Goal: Task Accomplishment & Management: Manage account settings

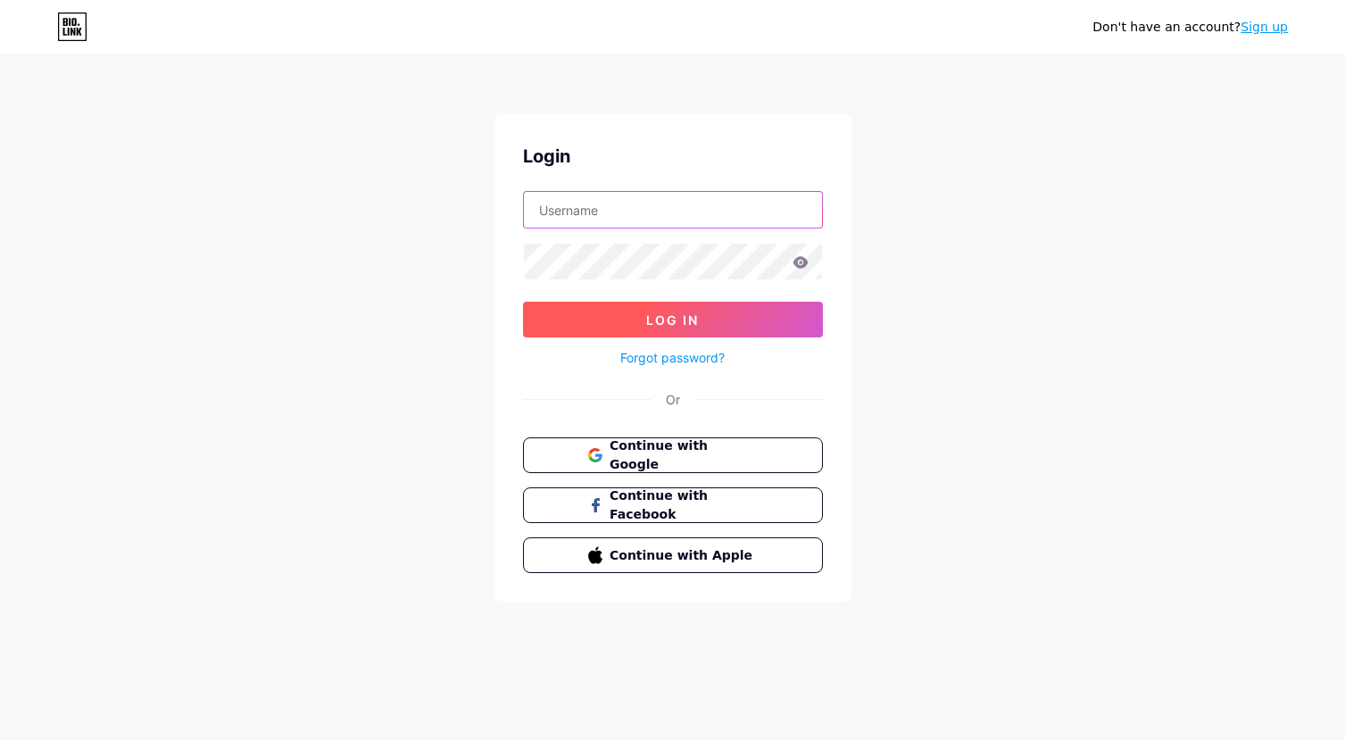
type input "[EMAIL_ADDRESS][DOMAIN_NAME]"
click at [666, 328] on button "Log In" at bounding box center [673, 320] width 300 height 36
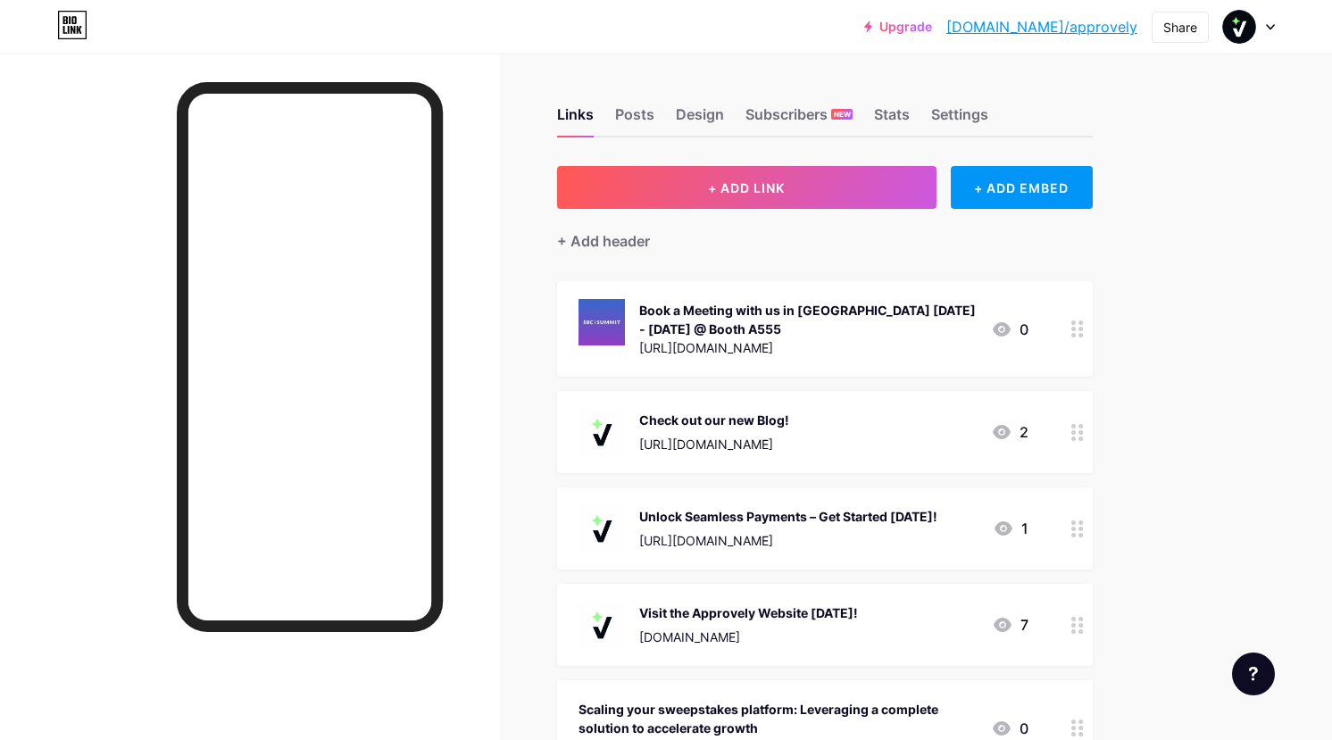
click at [716, 420] on div "Check out our new Blog!" at bounding box center [714, 420] width 150 height 19
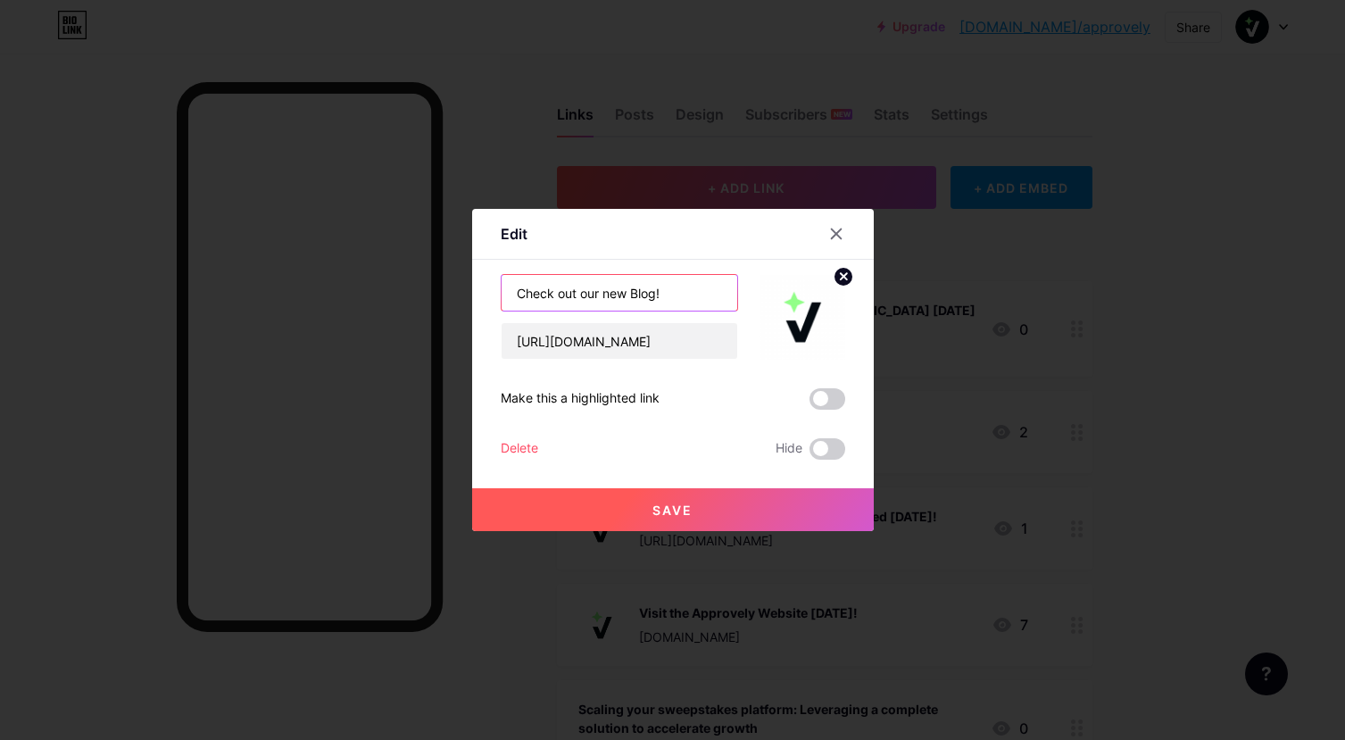
drag, startPoint x: 622, startPoint y: 293, endPoint x: 575, endPoint y: 294, distance: 47.3
click at [575, 294] on input "Check out our new Blog!" at bounding box center [620, 293] width 236 height 36
type input "Check out Rapid by Approvely on our Blog!"
click at [666, 509] on span "Save" at bounding box center [673, 510] width 40 height 15
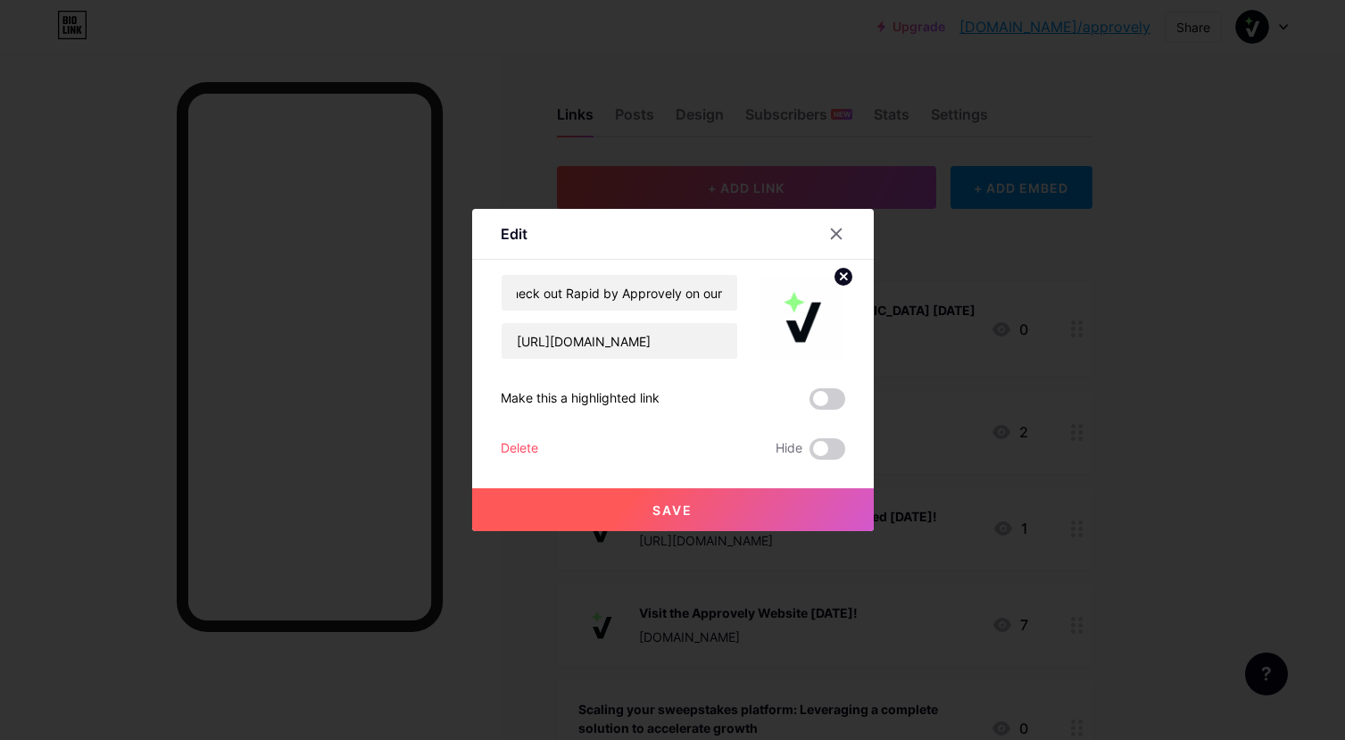
scroll to position [0, 0]
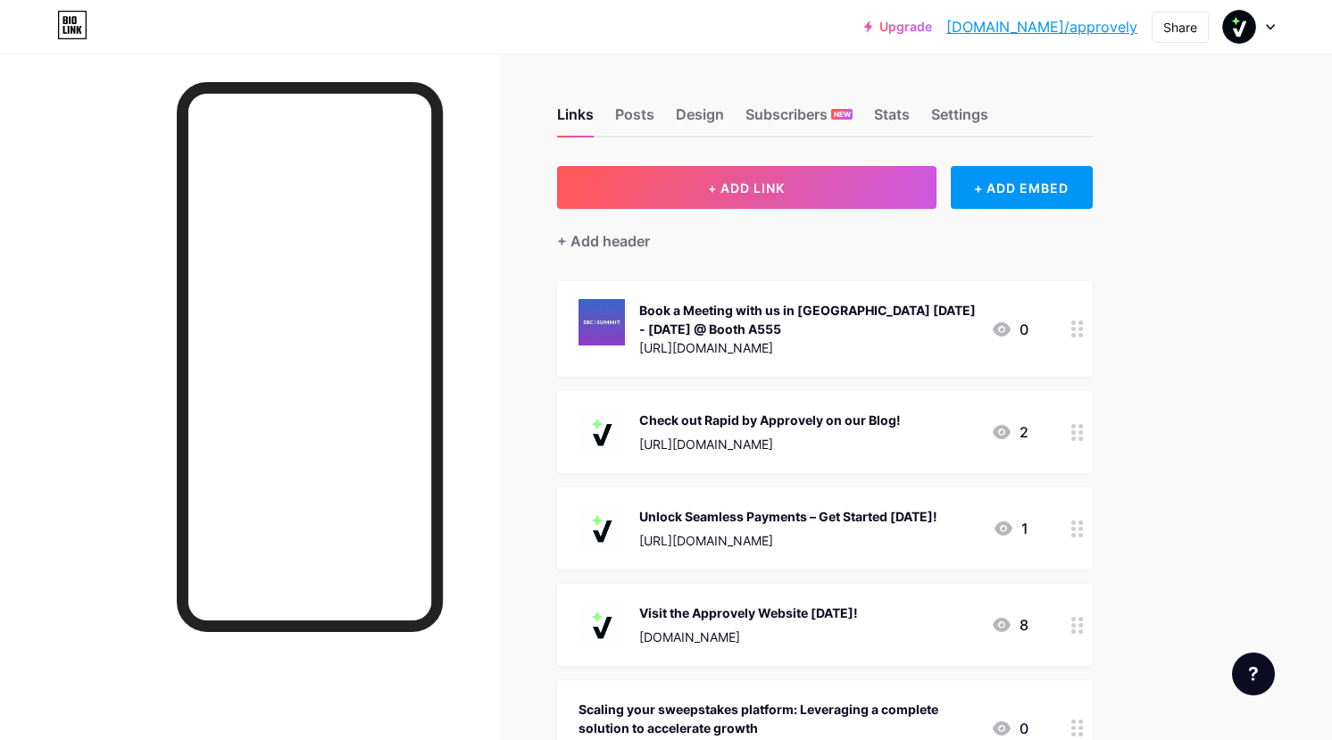
click at [671, 423] on div "Check out Rapid by Approvely on our Blog!" at bounding box center [770, 420] width 262 height 19
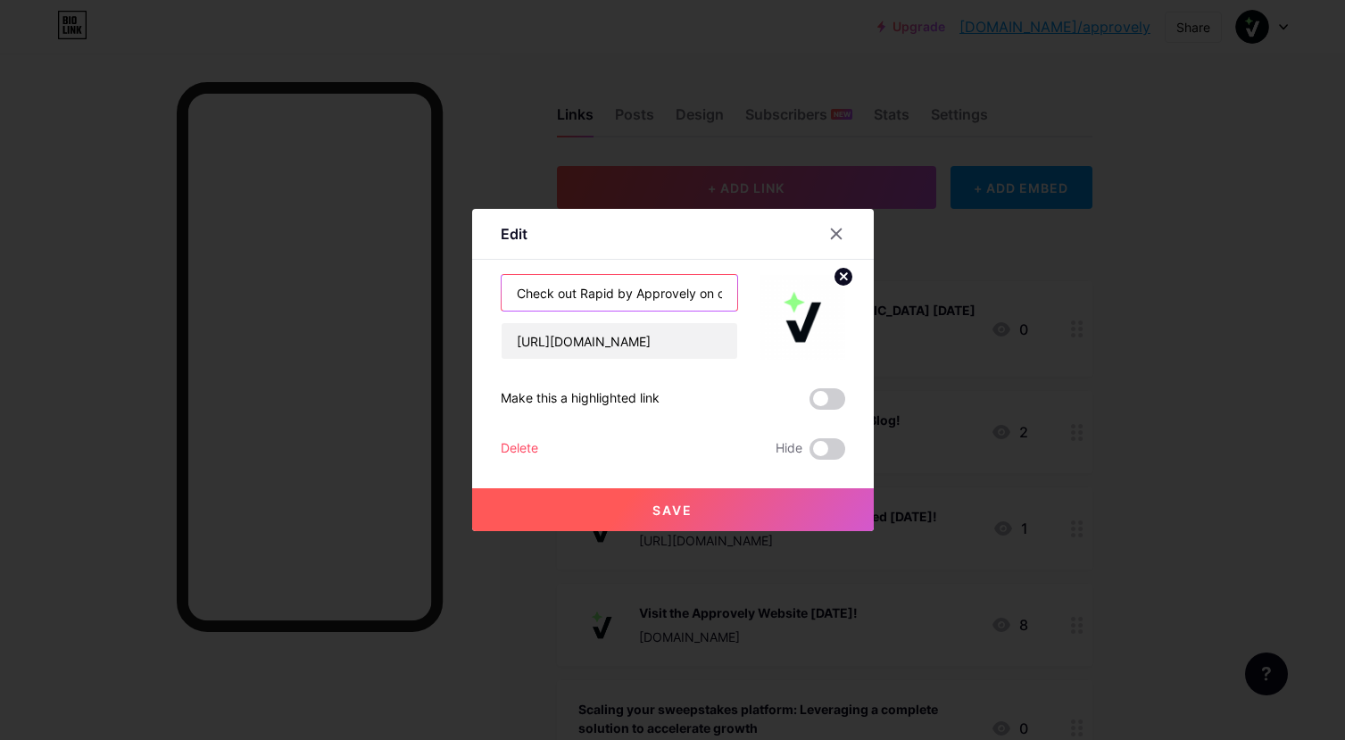
drag, startPoint x: 577, startPoint y: 291, endPoint x: 487, endPoint y: 290, distance: 89.3
click at [487, 290] on div "Edit Content YouTube Play YouTube video without leaving your page. ADD Vimeo Pl…" at bounding box center [673, 370] width 402 height 322
drag, startPoint x: 687, startPoint y: 294, endPoint x: 653, endPoint y: 288, distance: 35.2
click at [653, 288] on input "Learn More! Rapid by Approvely on our Blog!" at bounding box center [620, 293] width 236 height 36
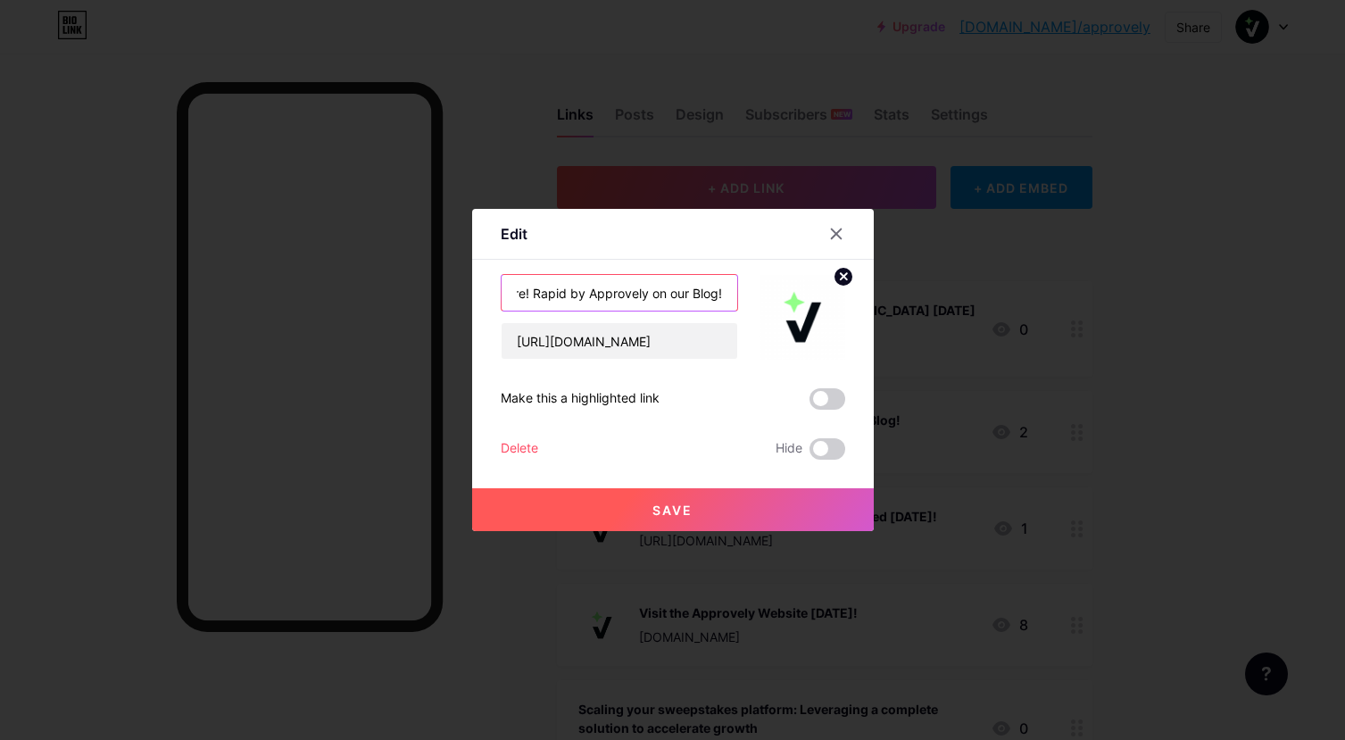
click at [674, 295] on input "Learn More! Rapid by Approvely on our Blog!" at bounding box center [620, 293] width 236 height 36
drag, startPoint x: 682, startPoint y: 295, endPoint x: 646, endPoint y: 294, distance: 35.8
click at [646, 294] on input "Learn More! Rapid by Approvely on our Blog!" at bounding box center [620, 293] width 236 height 36
type input "Learn More! Rapid by Approvely is on our Blog!"
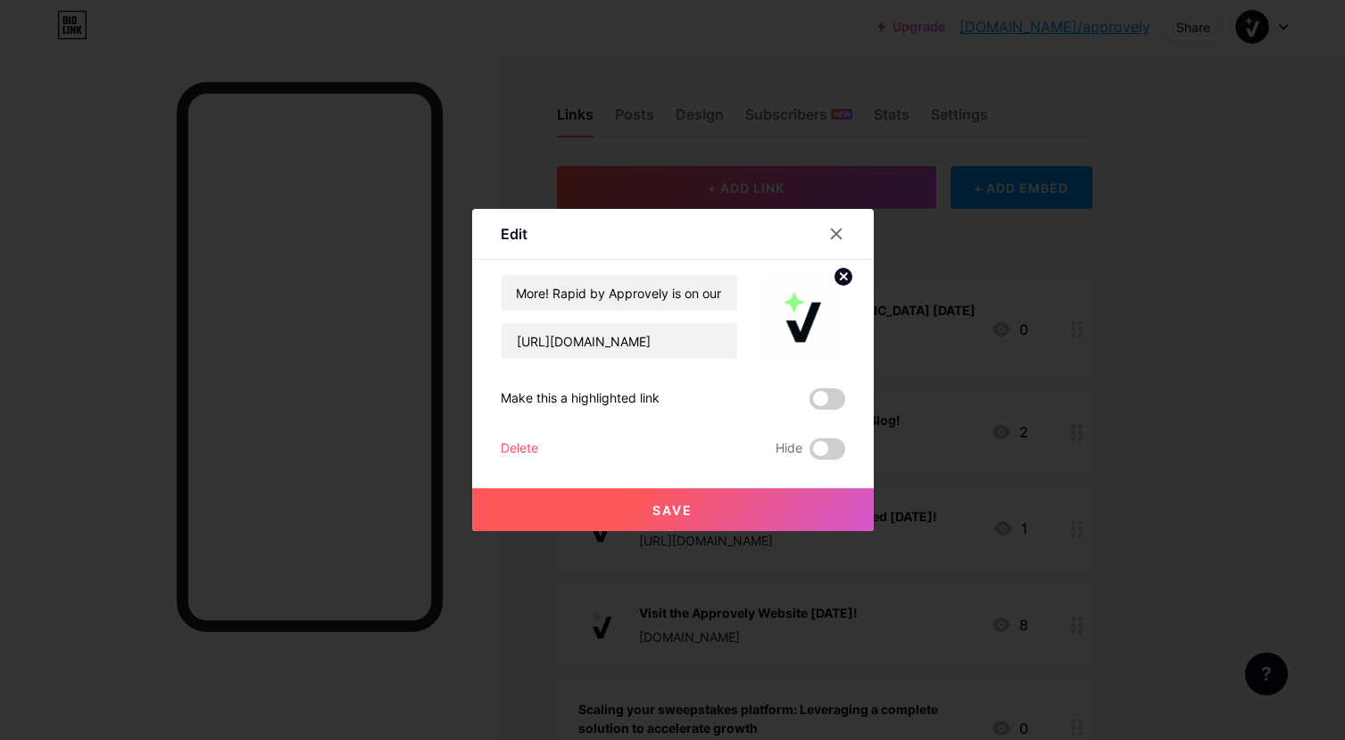
click at [663, 508] on span "Save" at bounding box center [673, 510] width 40 height 15
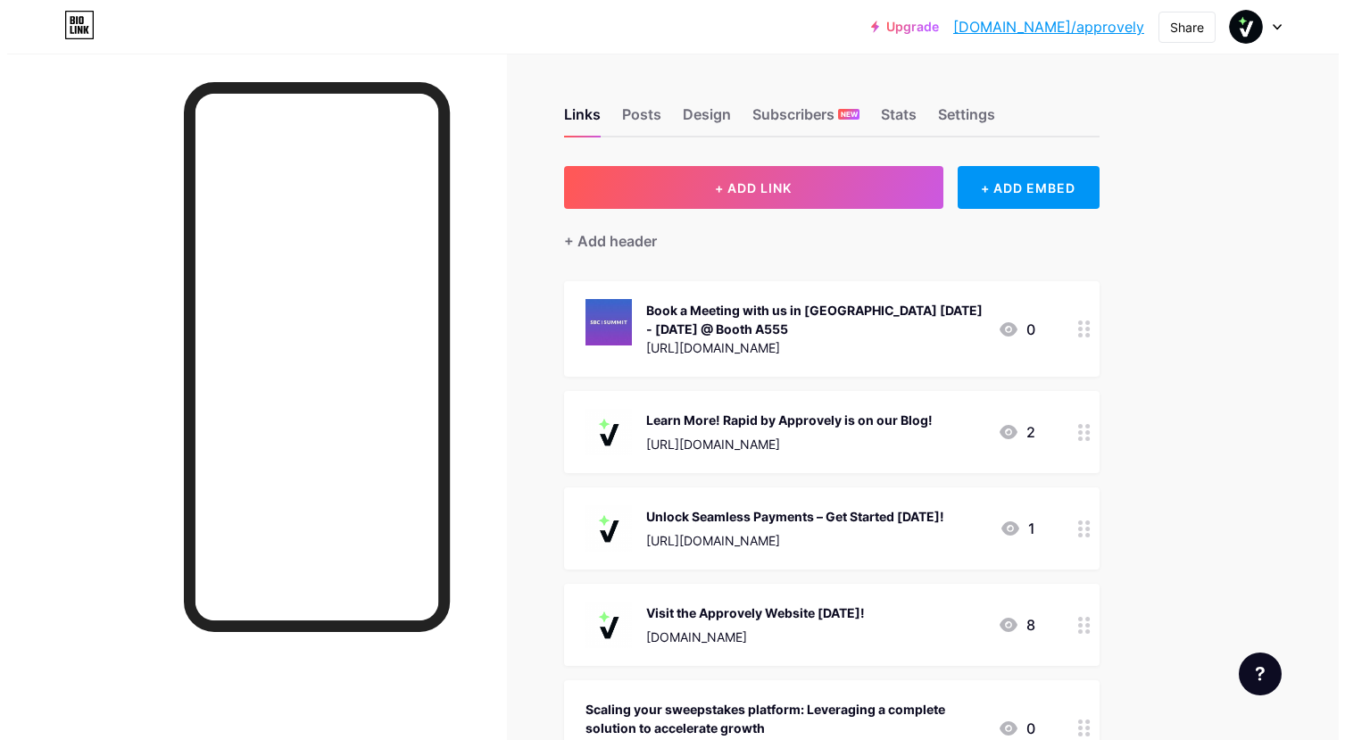
scroll to position [1, 0]
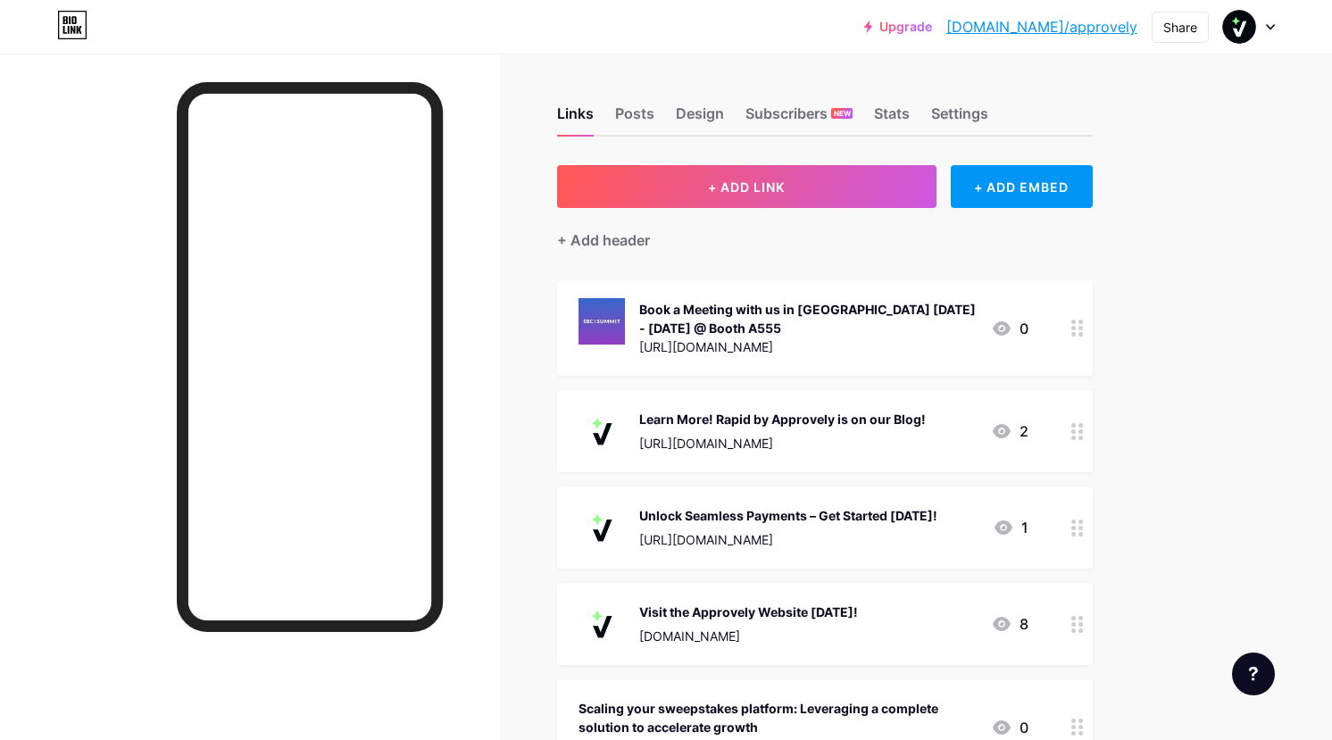
click at [719, 421] on div "Learn More! Rapid by Approvely is on our Blog!" at bounding box center [782, 419] width 287 height 19
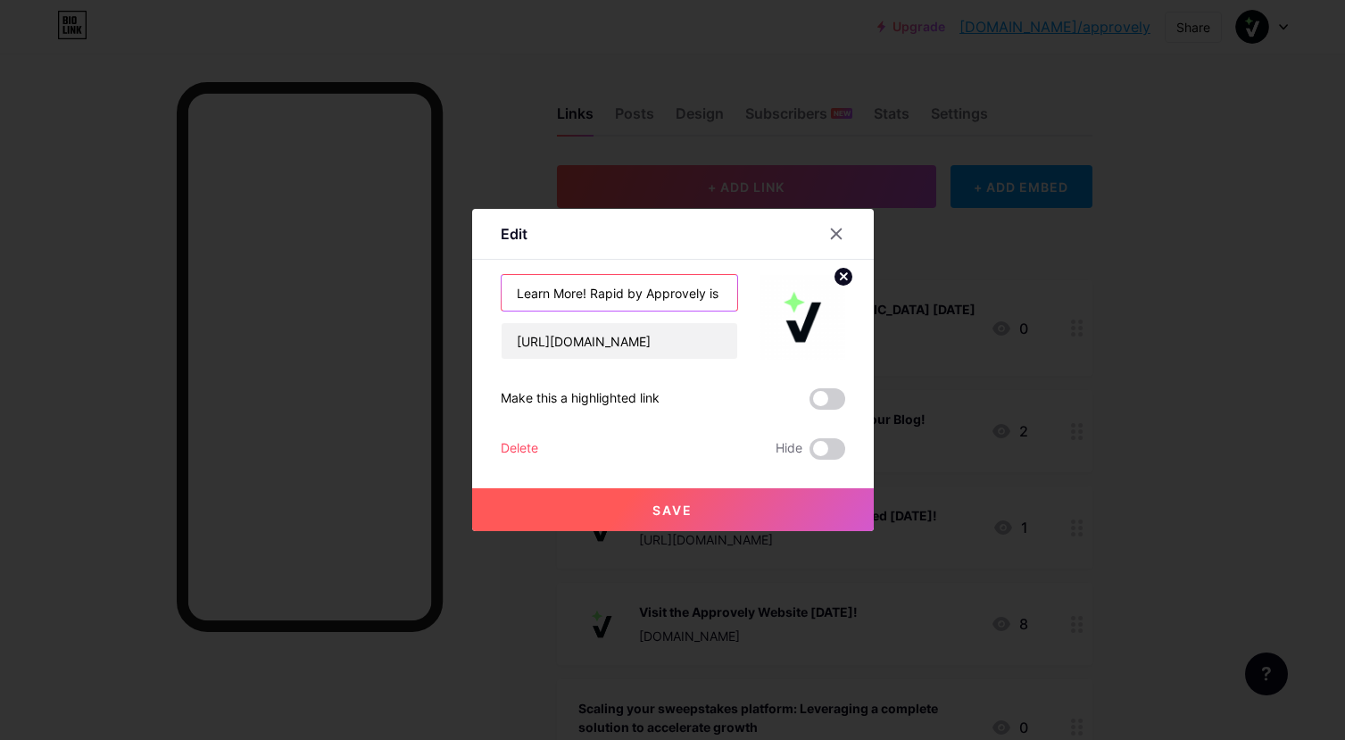
scroll to position [0, 71]
drag, startPoint x: 508, startPoint y: 292, endPoint x: 686, endPoint y: 294, distance: 178.5
click at [686, 294] on input "Learn More! Rapid by Approvely is on our Blog!" at bounding box center [620, 293] width 236 height 36
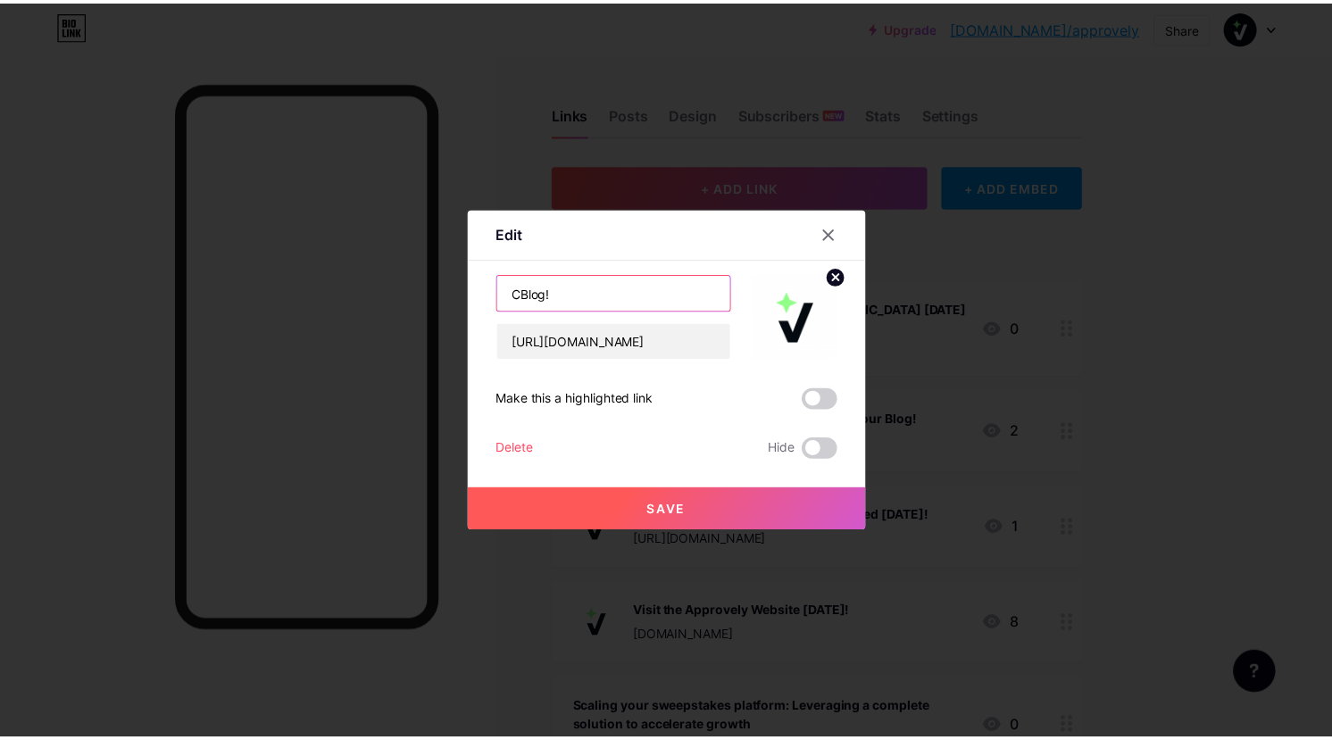
scroll to position [0, 0]
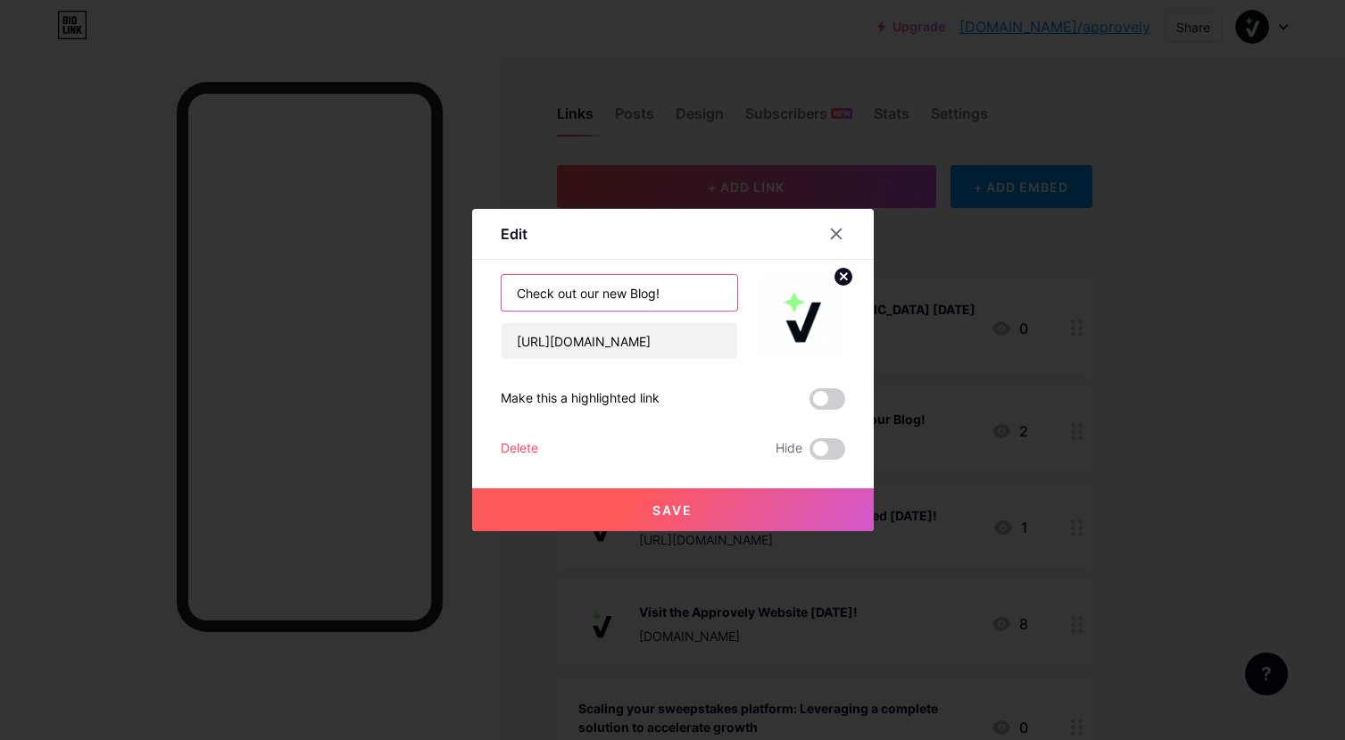
type input "Check out our new Blog!"
click at [654, 507] on span "Save" at bounding box center [673, 510] width 40 height 15
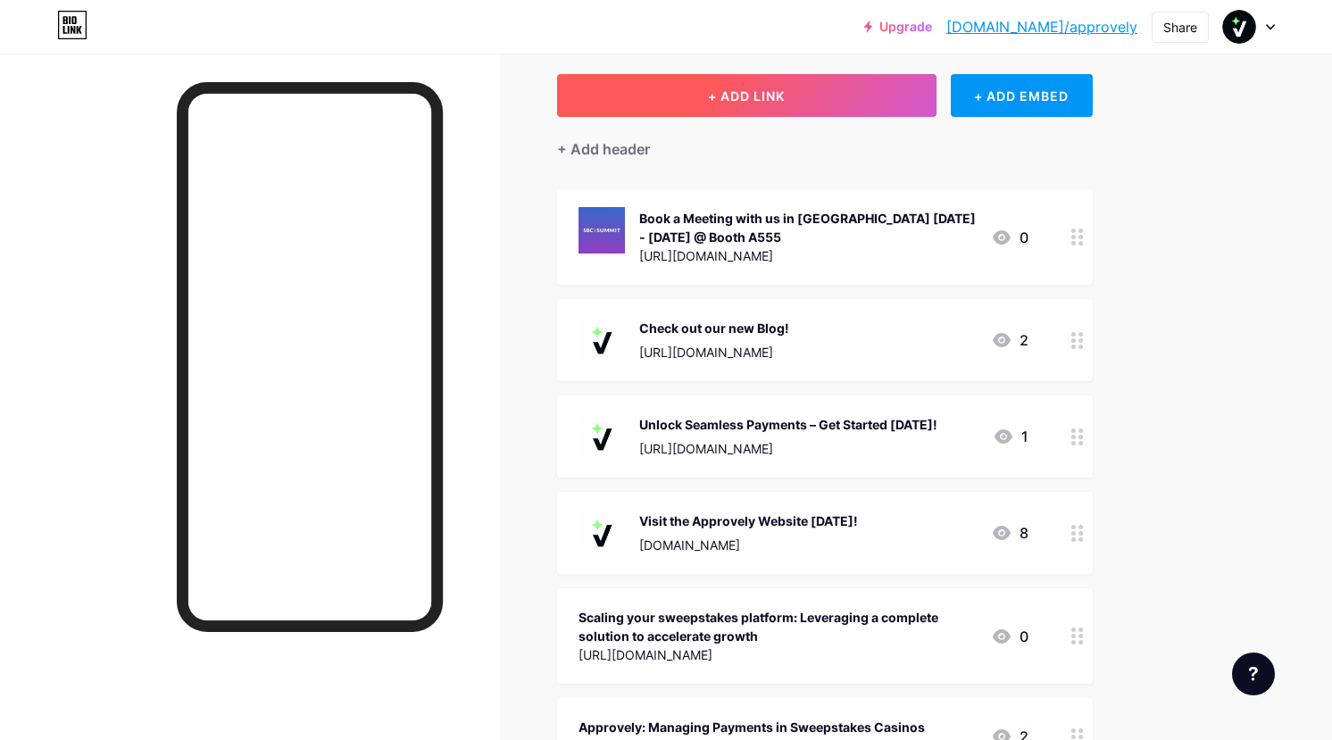
scroll to position [89, 0]
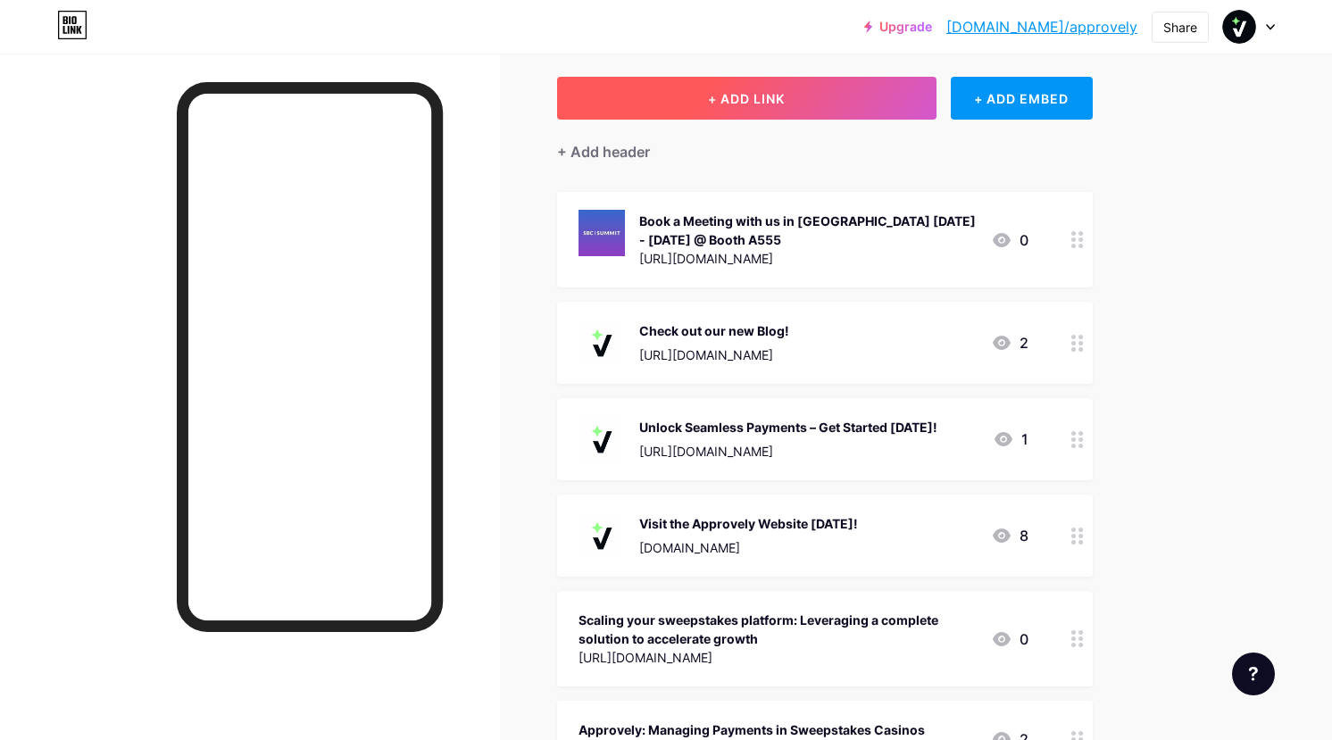
click at [766, 77] on button "+ ADD LINK" at bounding box center [746, 98] width 379 height 43
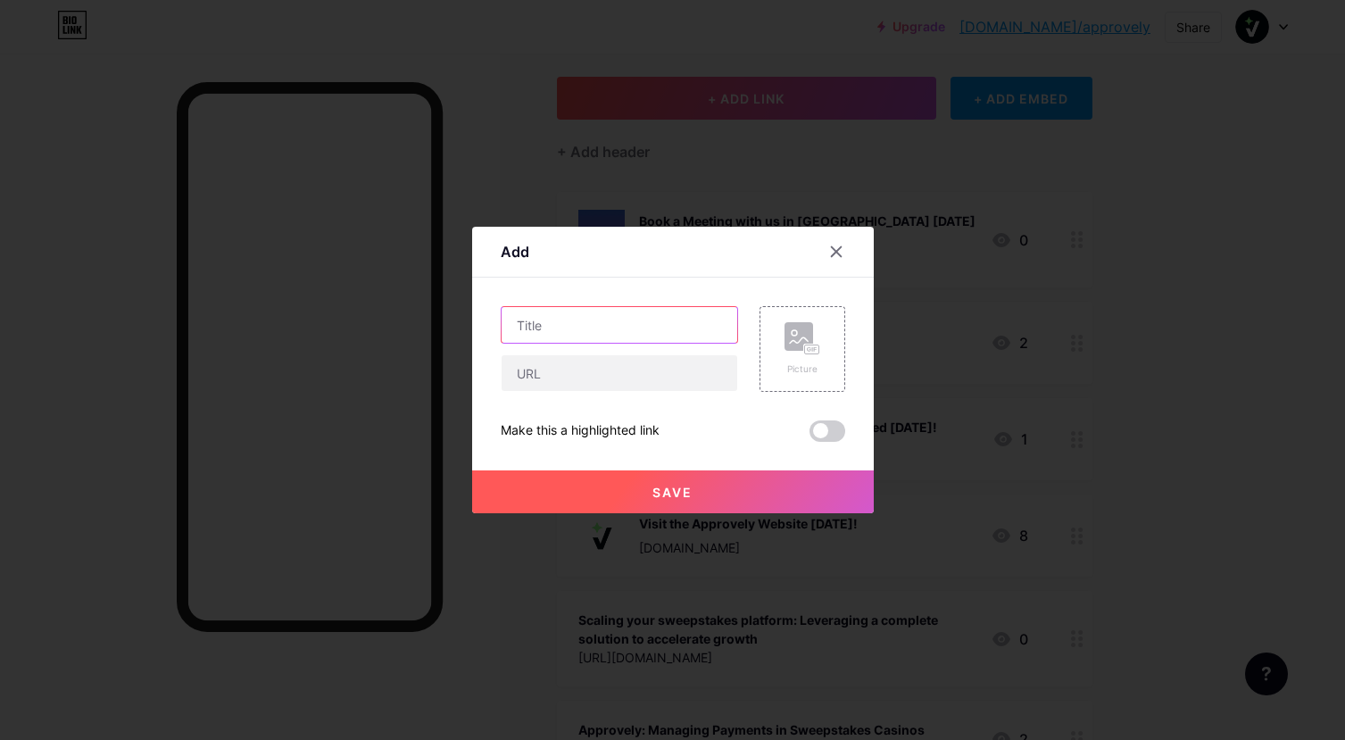
click at [535, 324] on input "text" at bounding box center [620, 325] width 236 height 36
type input "L"
type input "Introducing Rapid by Approvely!"
click at [804, 357] on div "Picture" at bounding box center [803, 349] width 36 height 54
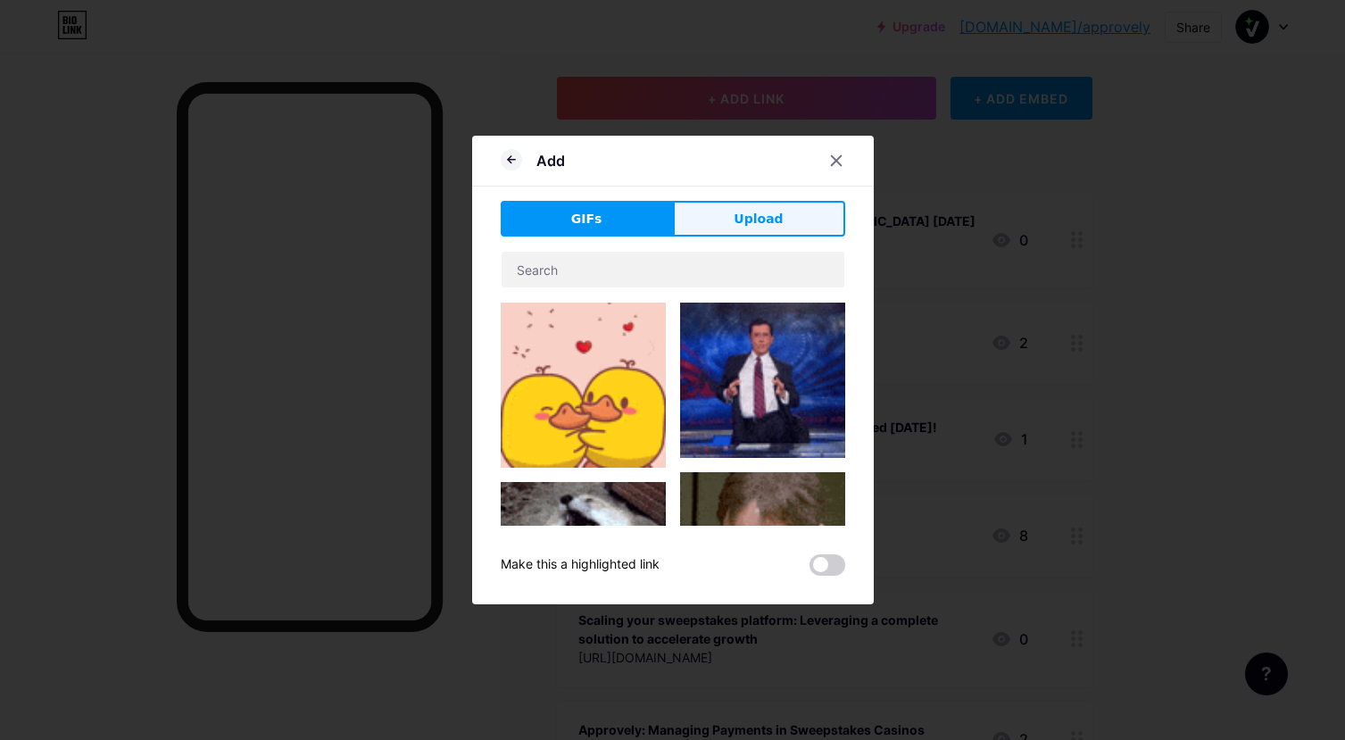
click at [769, 223] on span "Upload" at bounding box center [758, 219] width 49 height 19
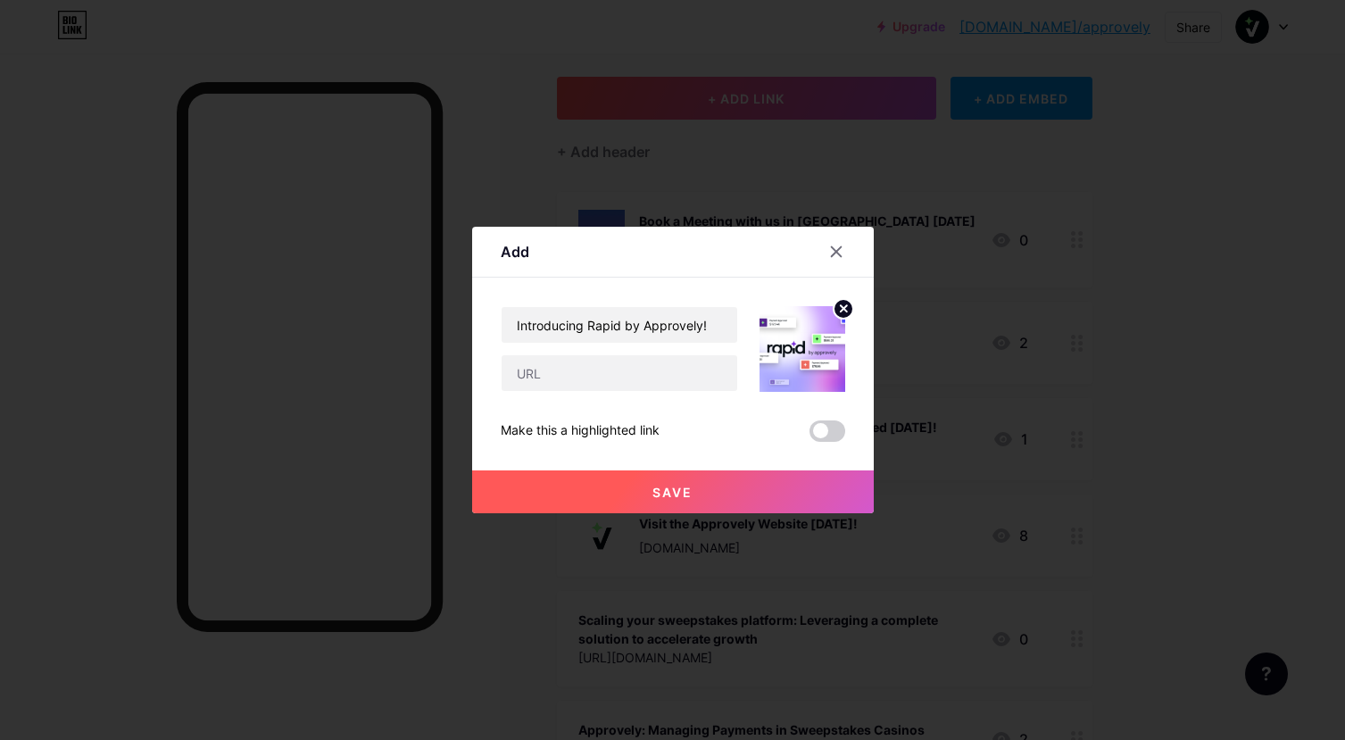
click at [663, 492] on span "Save" at bounding box center [673, 492] width 40 height 15
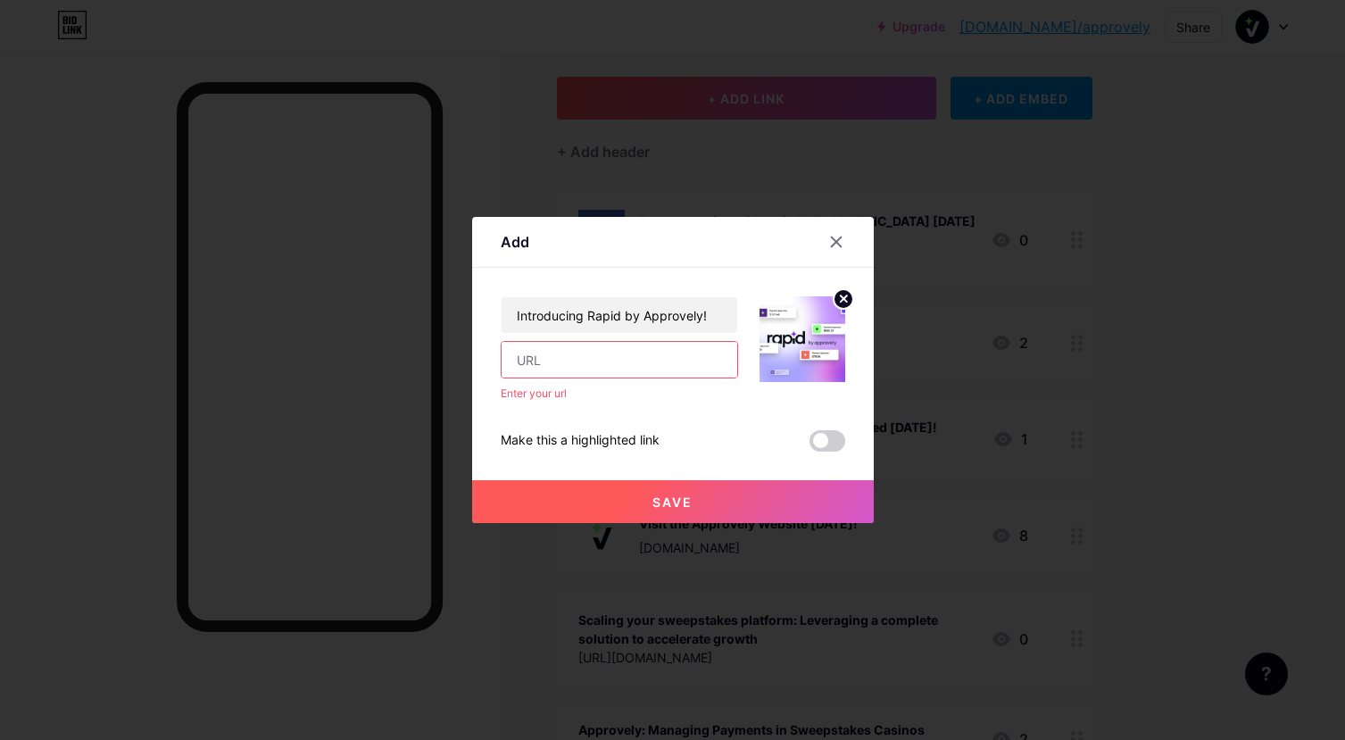
click at [599, 359] on input "text" at bounding box center [620, 360] width 236 height 36
paste input "[URL][DOMAIN_NAME]"
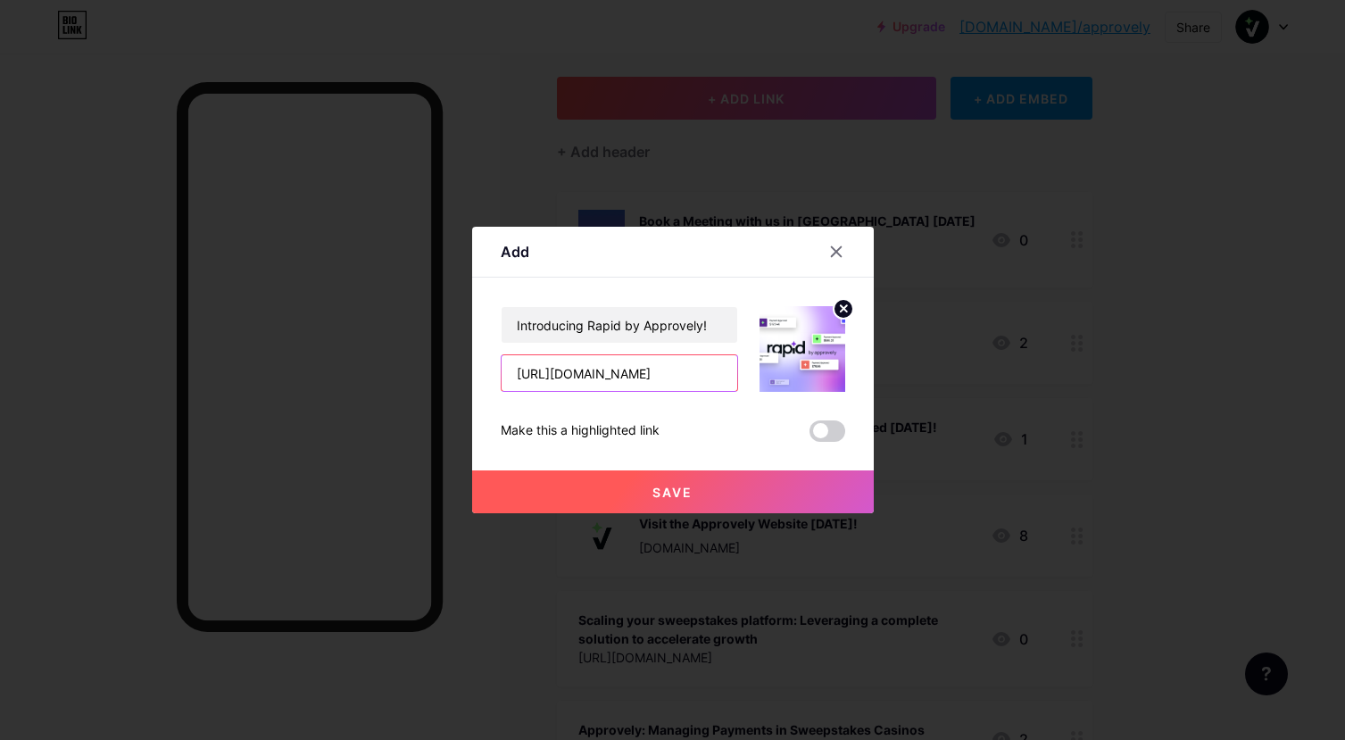
type input "[URL][DOMAIN_NAME]"
click at [661, 488] on span "Save" at bounding box center [673, 492] width 40 height 15
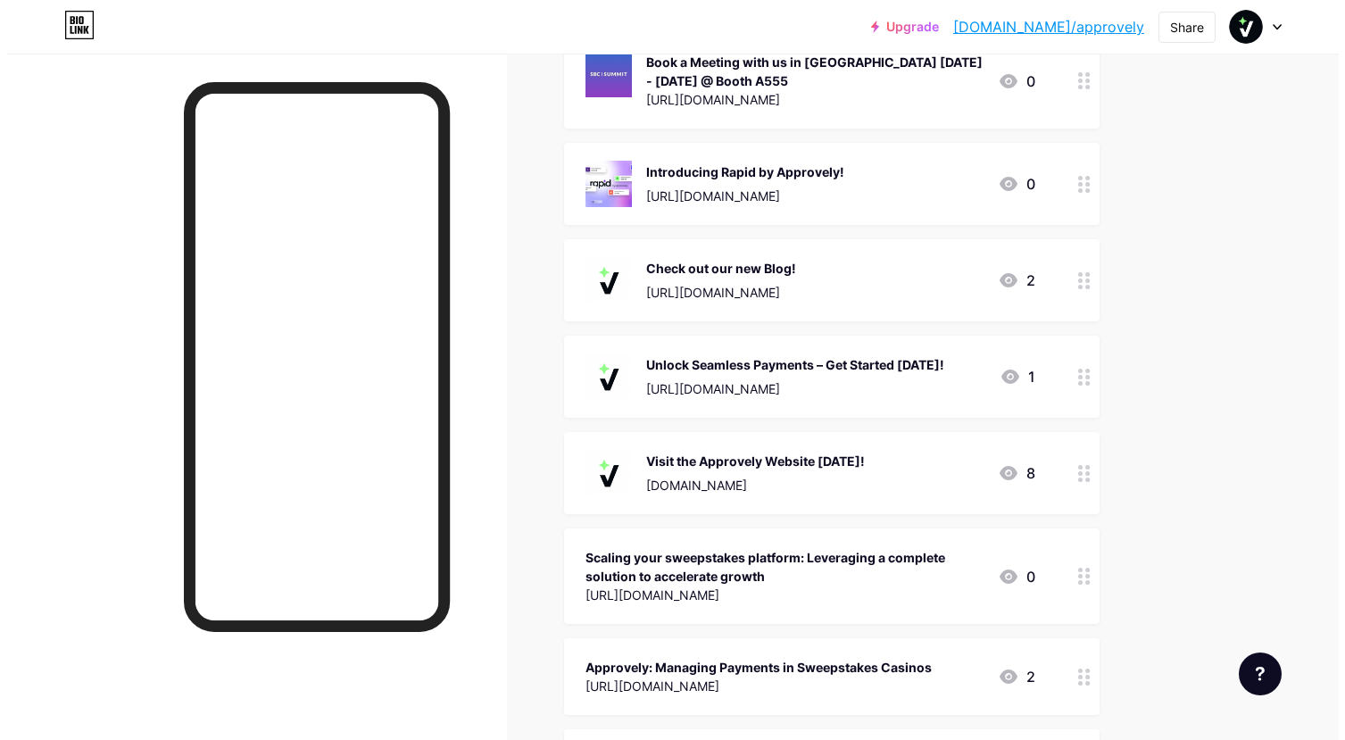
scroll to position [0, 0]
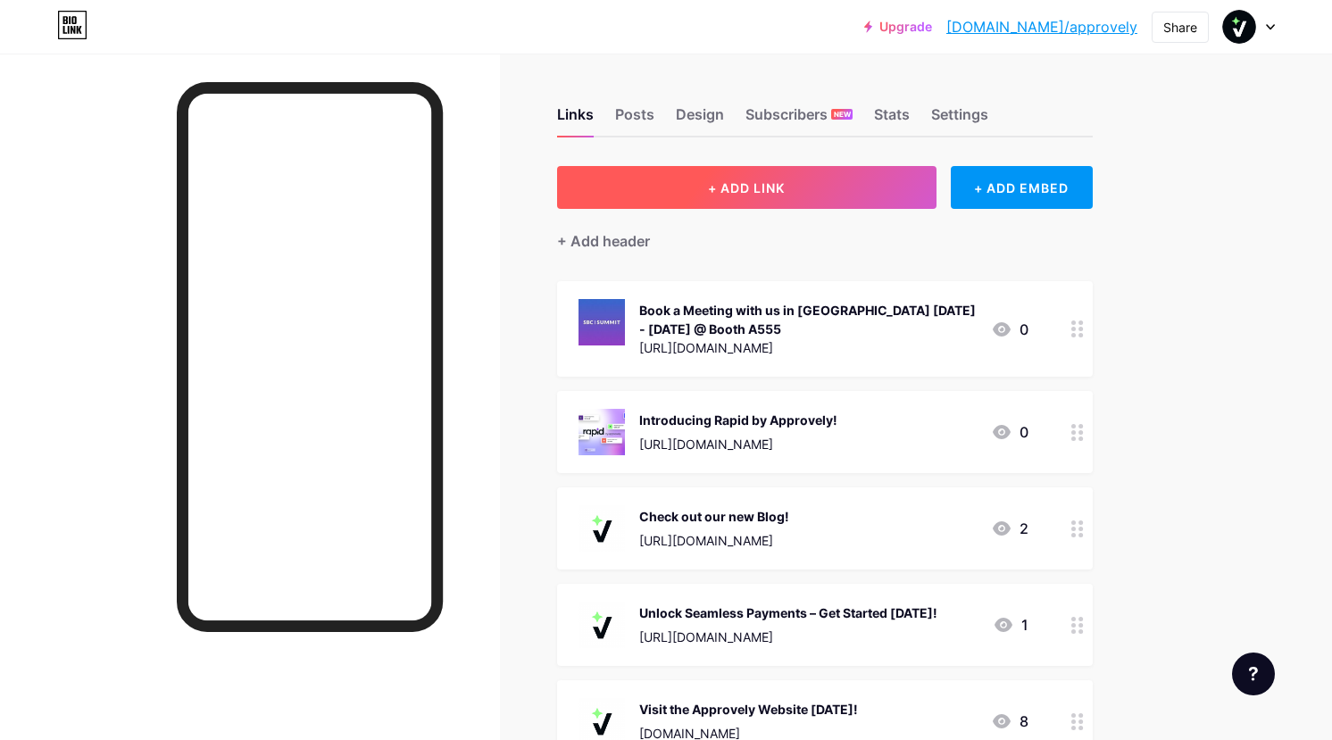
click at [749, 180] on span "+ ADD LINK" at bounding box center [746, 187] width 77 height 15
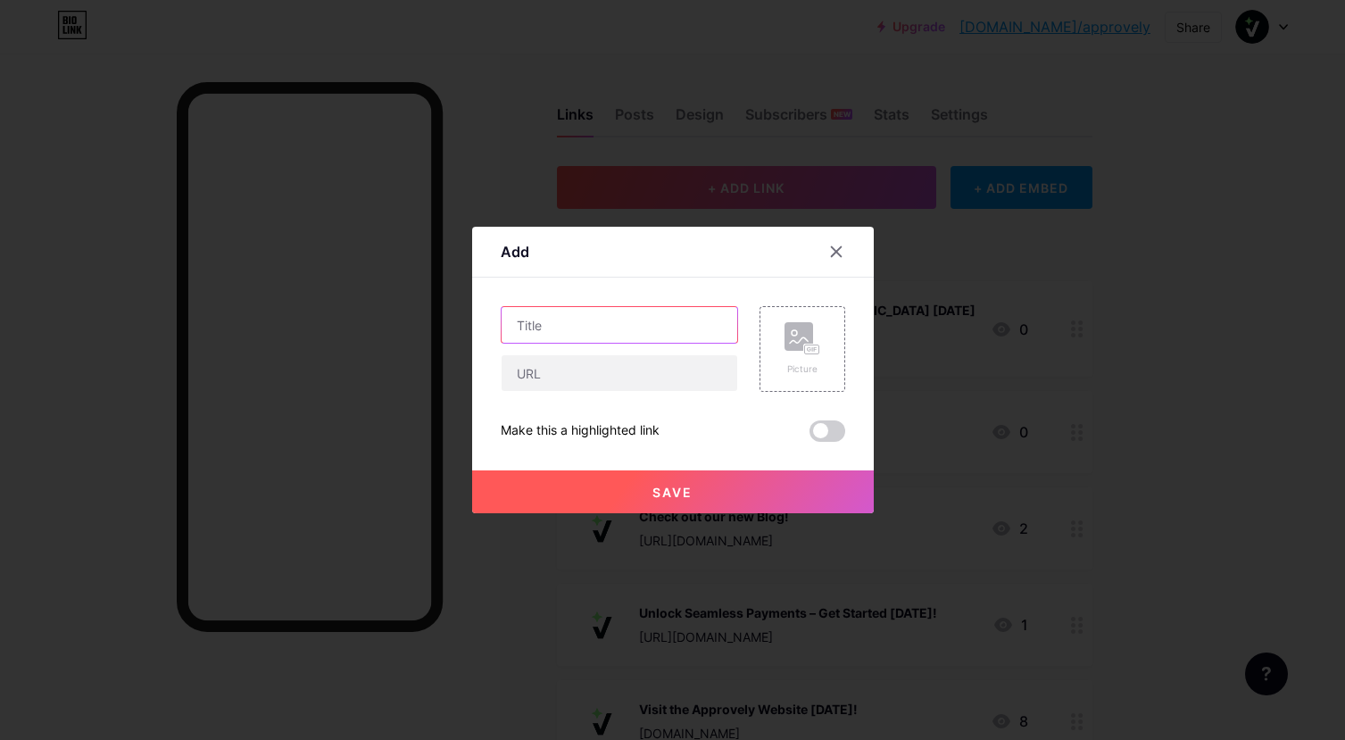
click at [536, 324] on input "text" at bounding box center [620, 325] width 236 height 36
type input "M"
type input "L"
type input "Schedule a Meeting at our Cabana @ G2E"
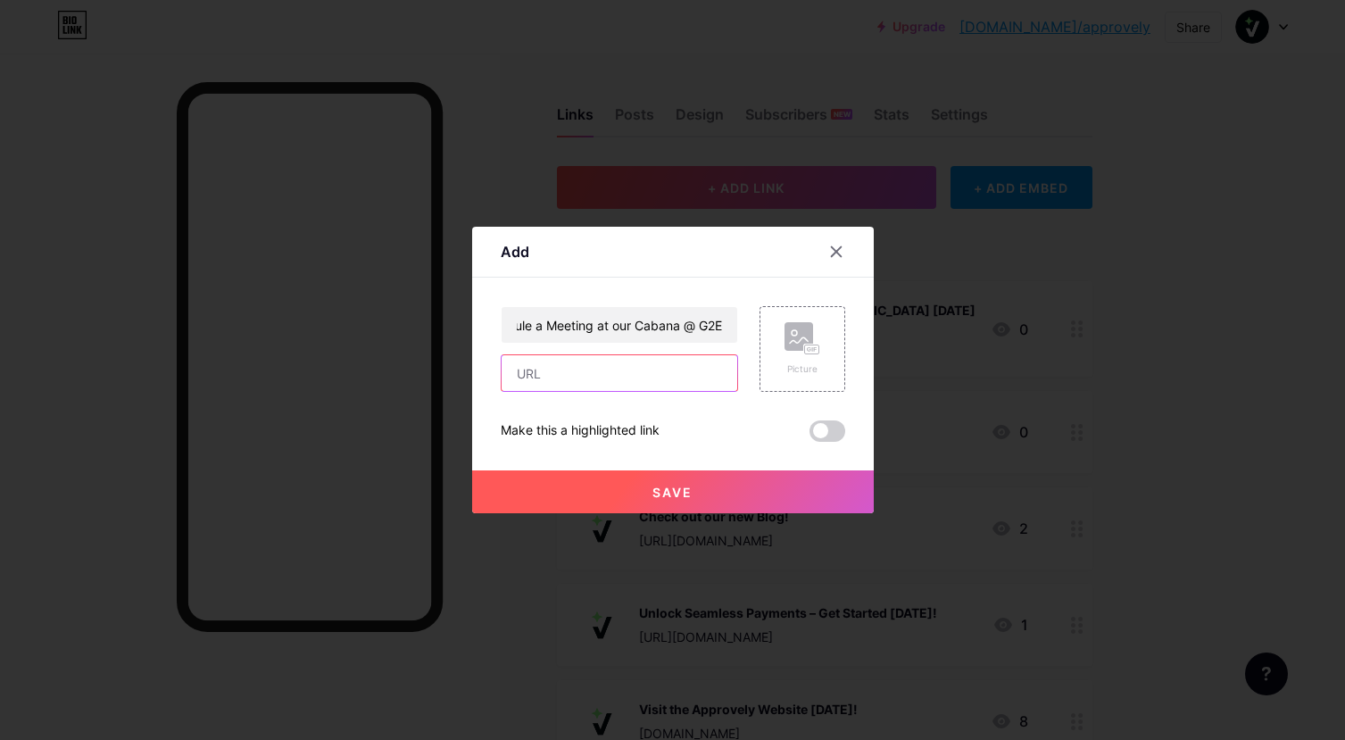
scroll to position [0, 0]
click at [586, 371] on input "text" at bounding box center [620, 373] width 236 height 36
paste input "[URL][DOMAIN_NAME]"
type input "[URL][DOMAIN_NAME]"
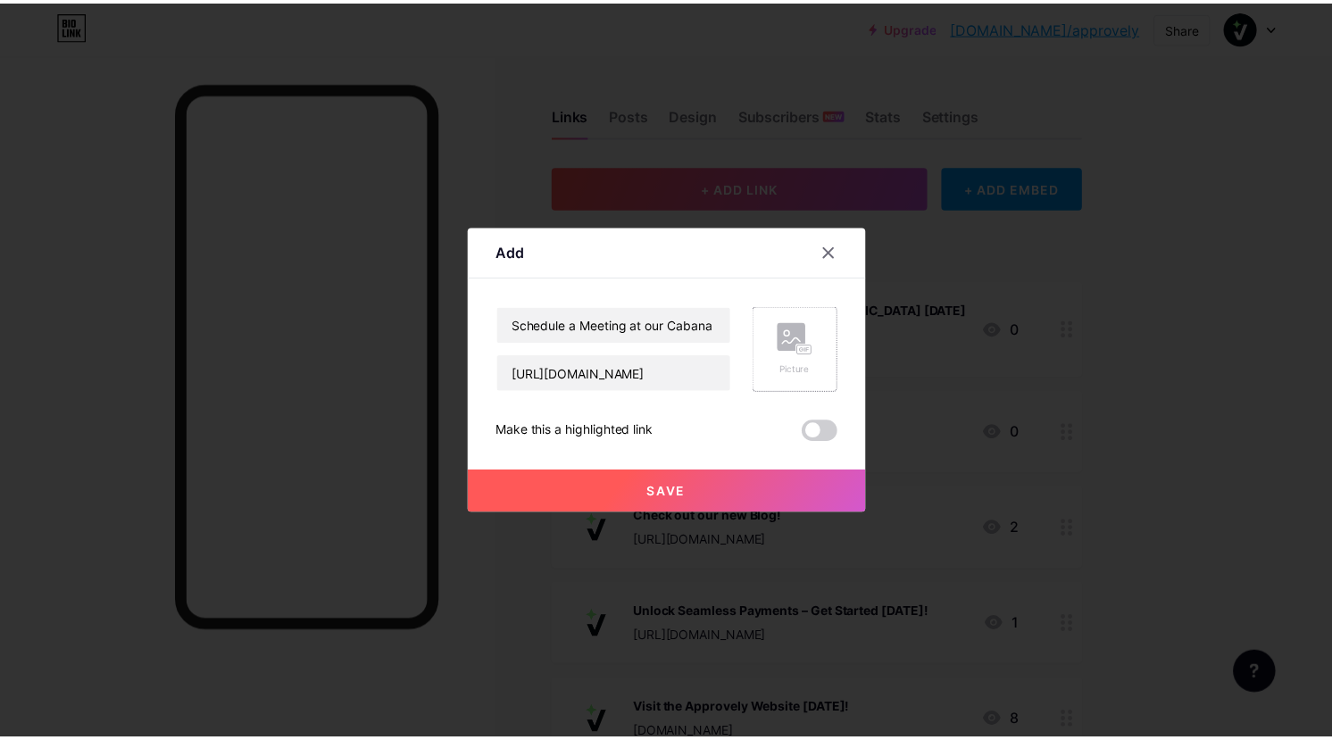
scroll to position [0, 0]
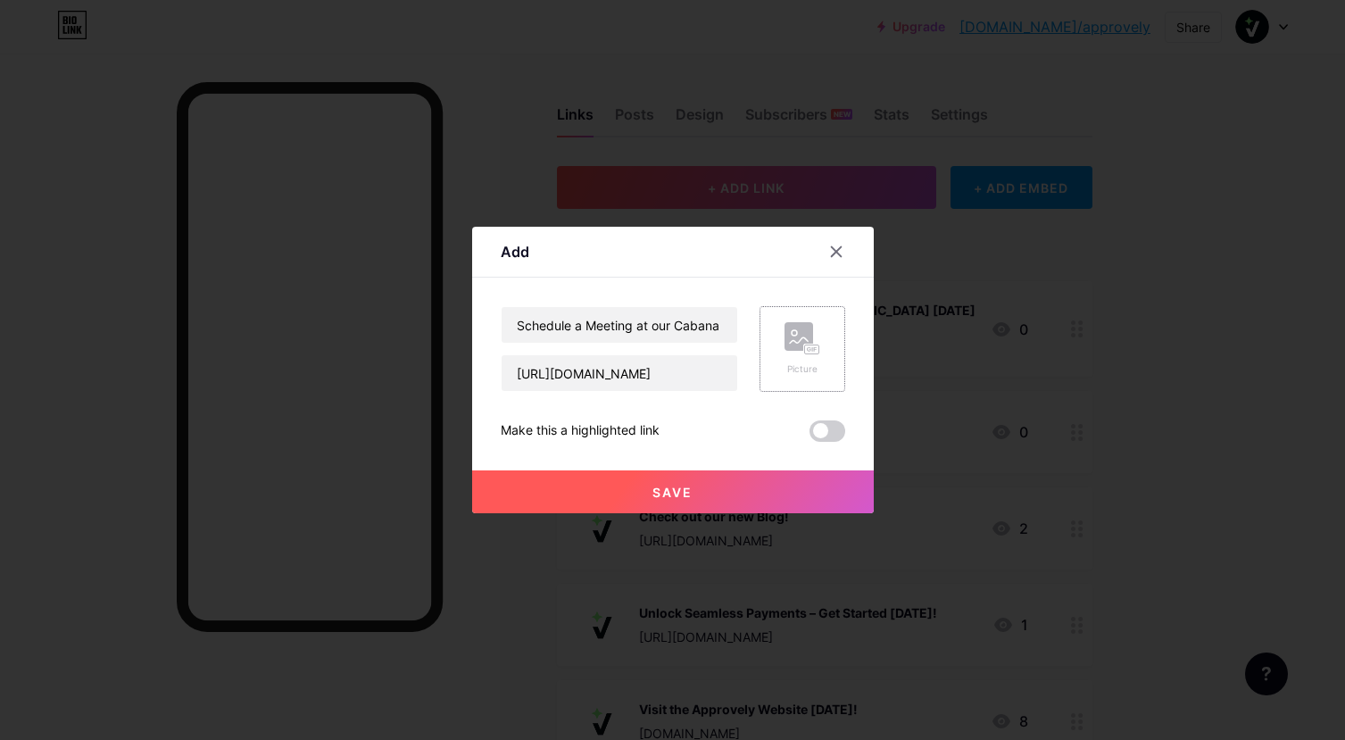
click at [807, 351] on icon at bounding box center [809, 349] width 4 height 4
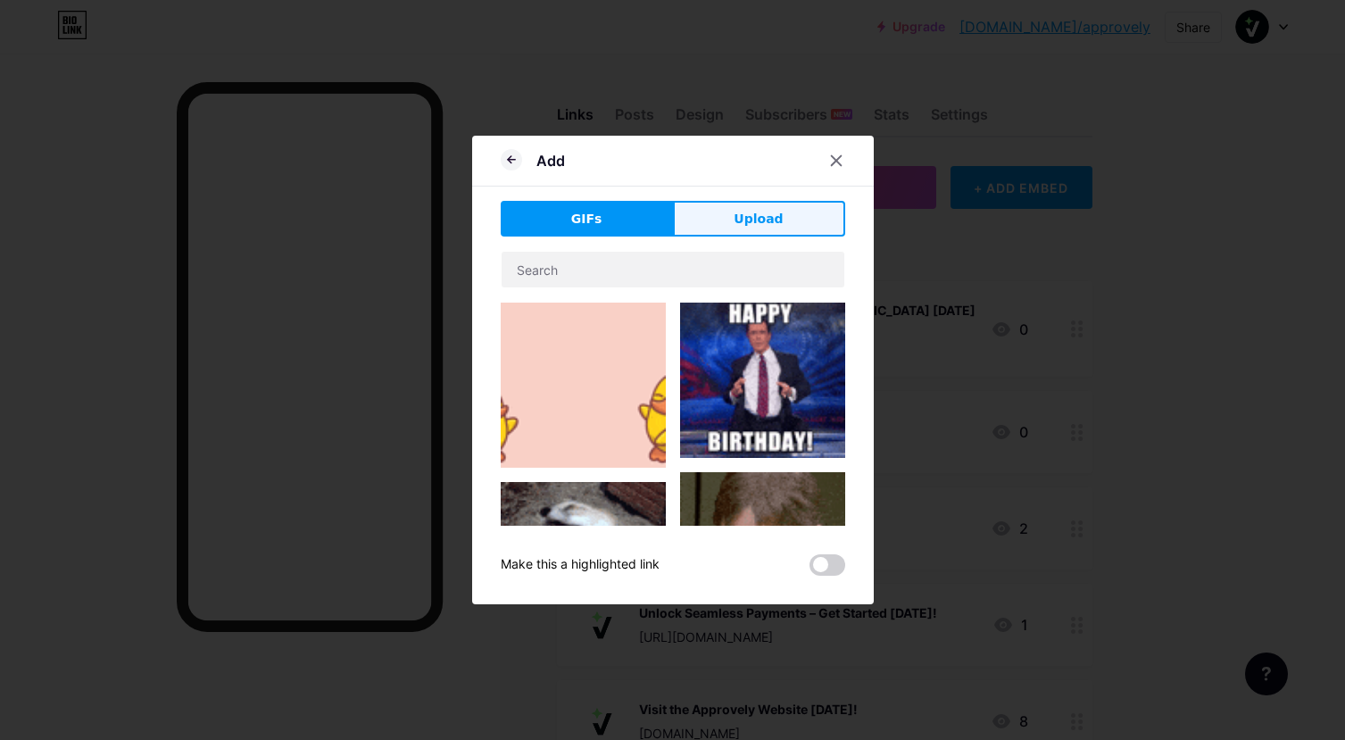
click at [776, 224] on button "Upload" at bounding box center [759, 219] width 172 height 36
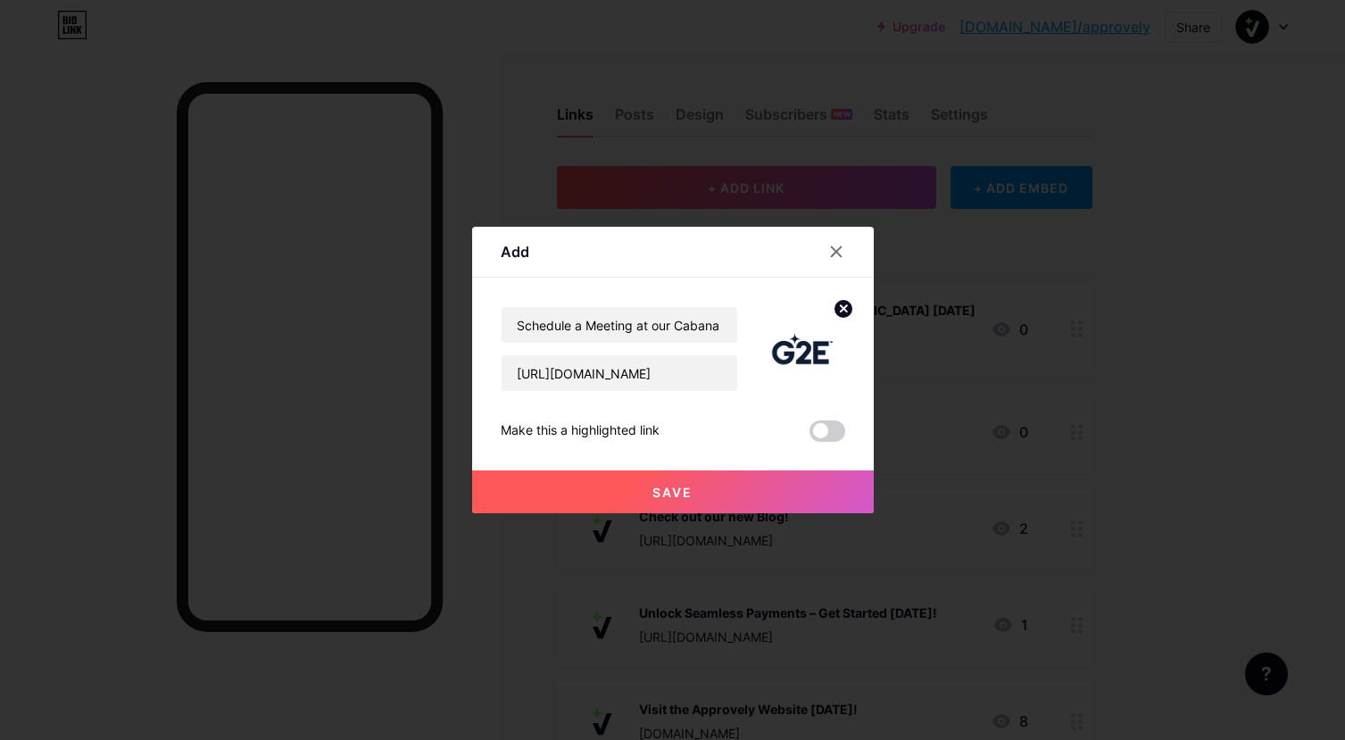
click at [673, 487] on span "Save" at bounding box center [673, 492] width 40 height 15
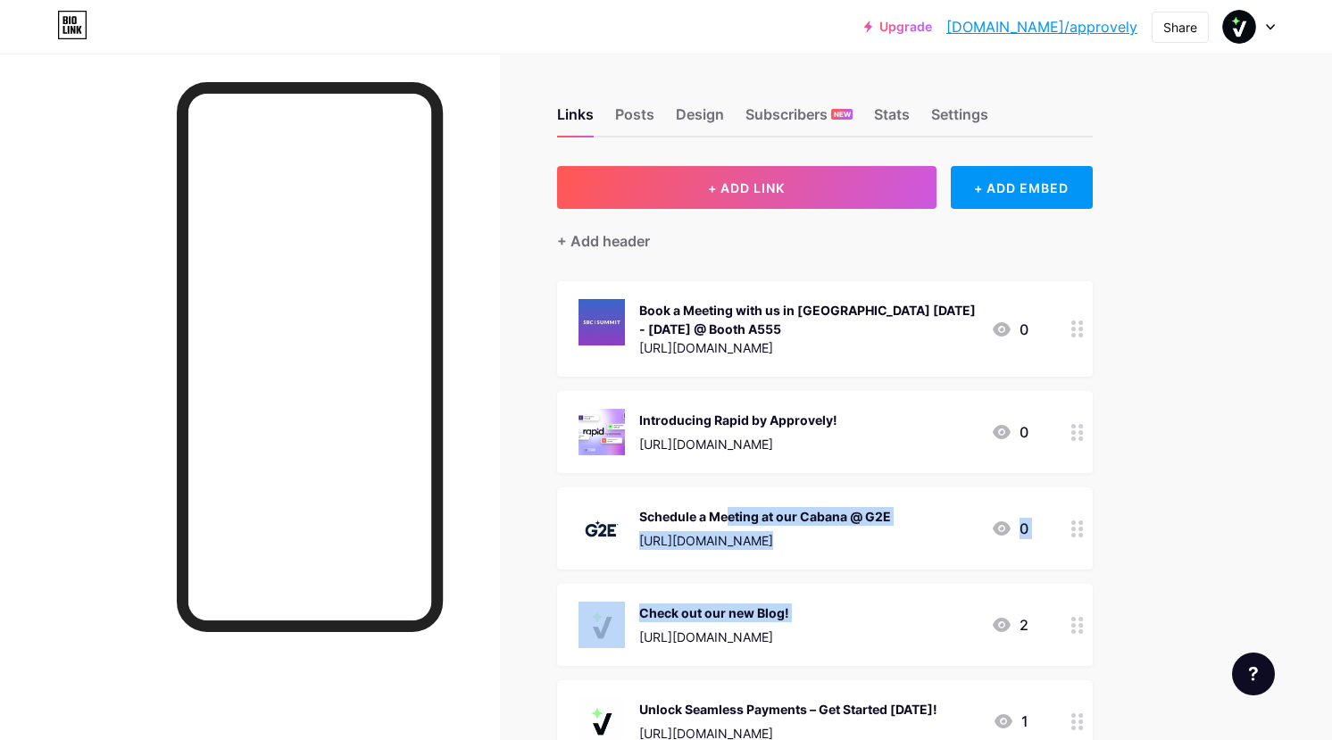
drag, startPoint x: 668, startPoint y: 624, endPoint x: 653, endPoint y: 566, distance: 60.0
click at [670, 492] on span "Book a Meeting with us in [GEOGRAPHIC_DATA] [DATE] - [DATE] @ Booth A555 [URL][…" at bounding box center [825, 715] width 536 height 869
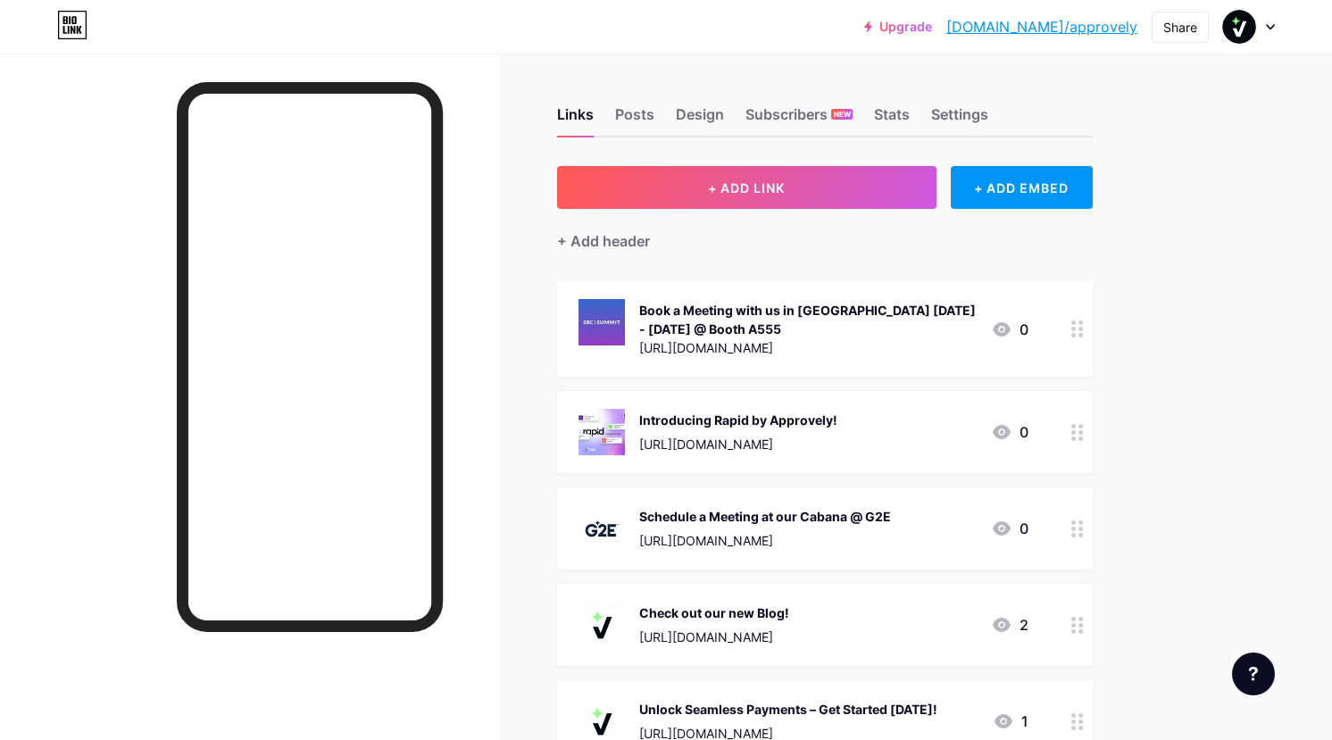
click at [1077, 624] on icon at bounding box center [1077, 625] width 12 height 17
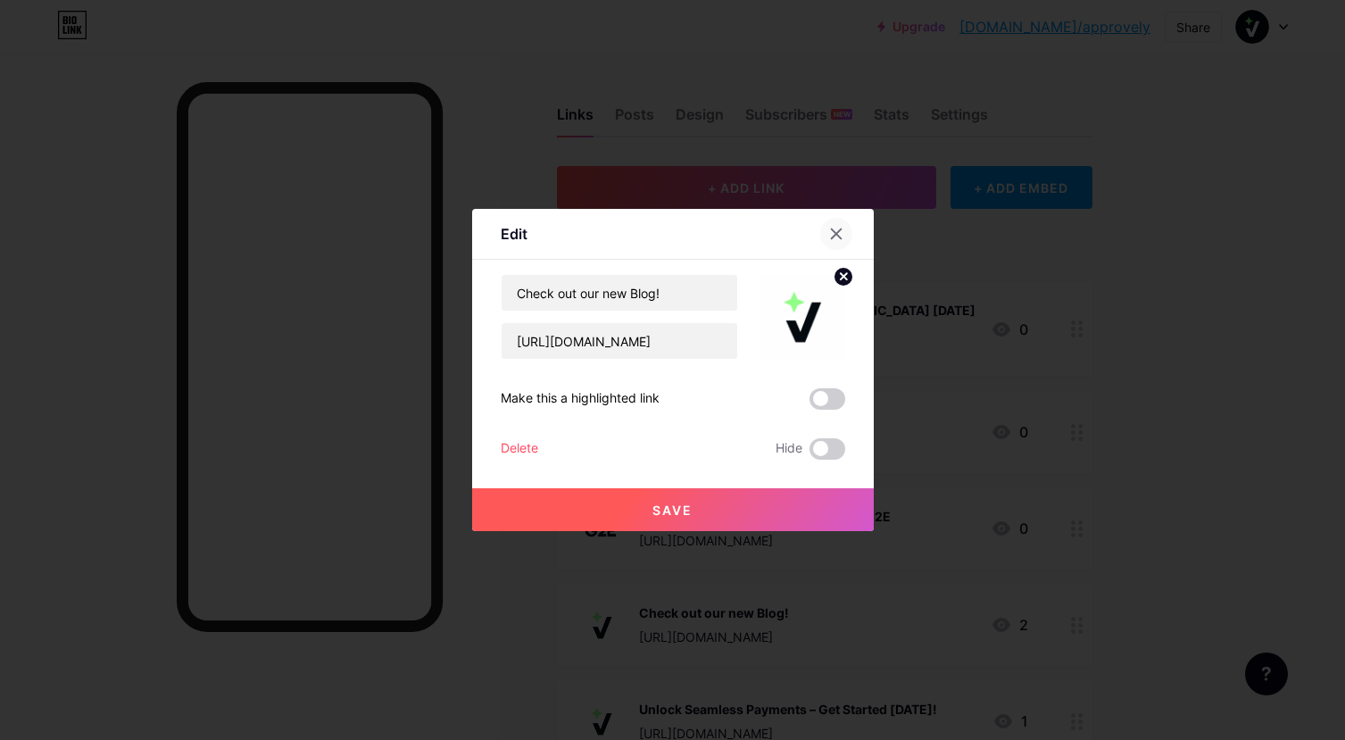
click at [828, 226] on div at bounding box center [836, 234] width 32 height 32
